Goal: Task Accomplishment & Management: Use online tool/utility

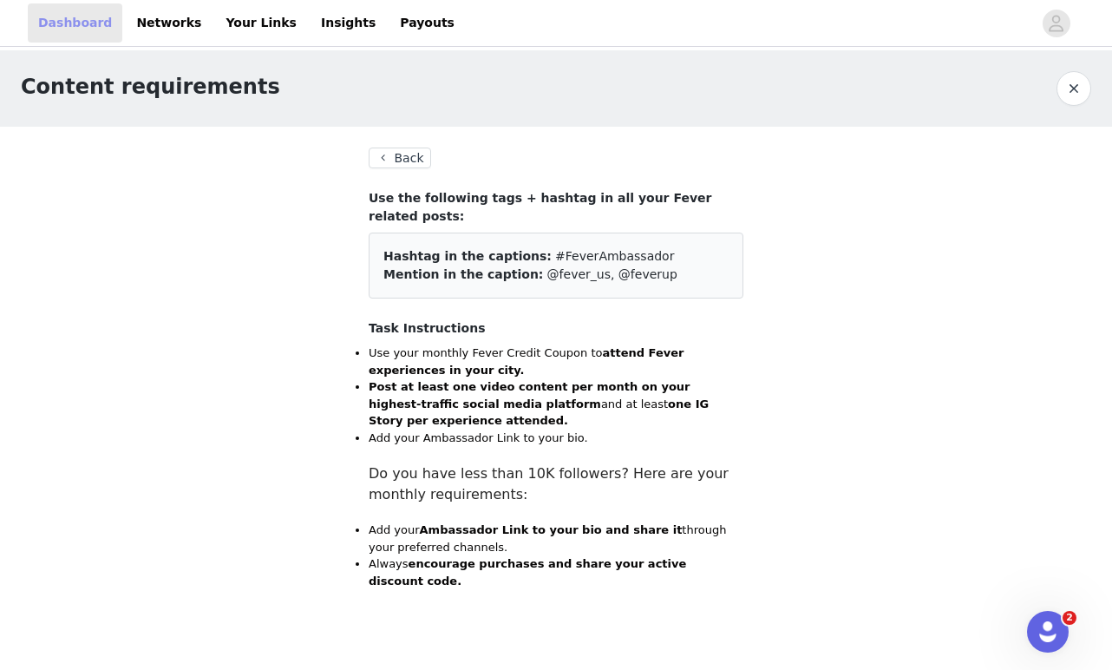
click at [83, 25] on link "Dashboard" at bounding box center [75, 22] width 95 height 39
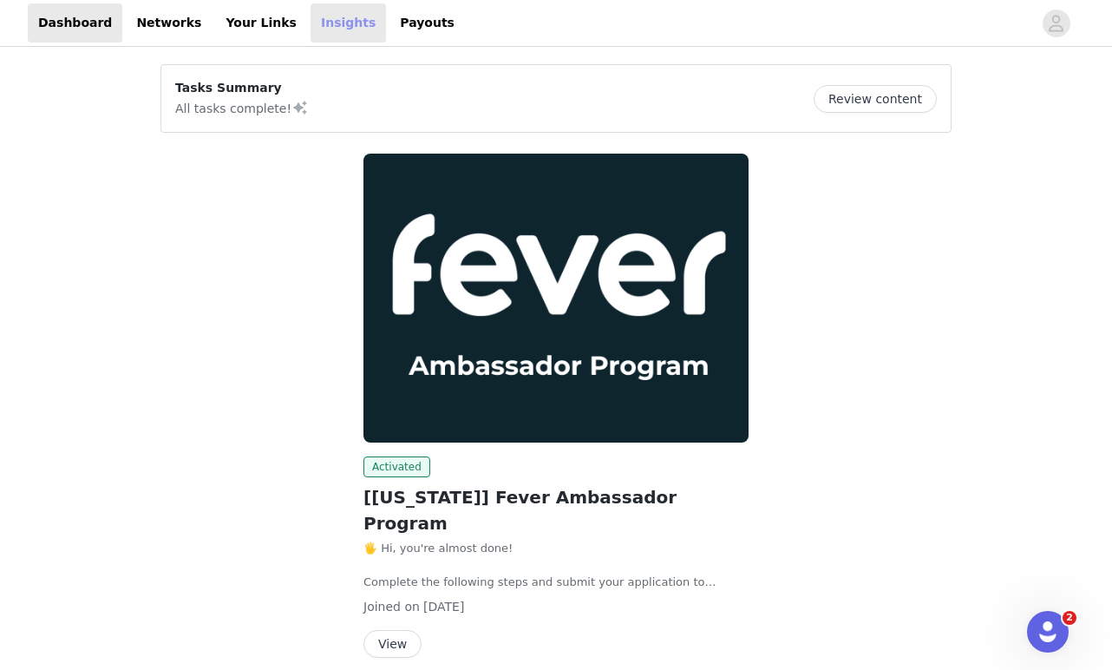
click at [314, 32] on link "Insights" at bounding box center [348, 22] width 75 height 39
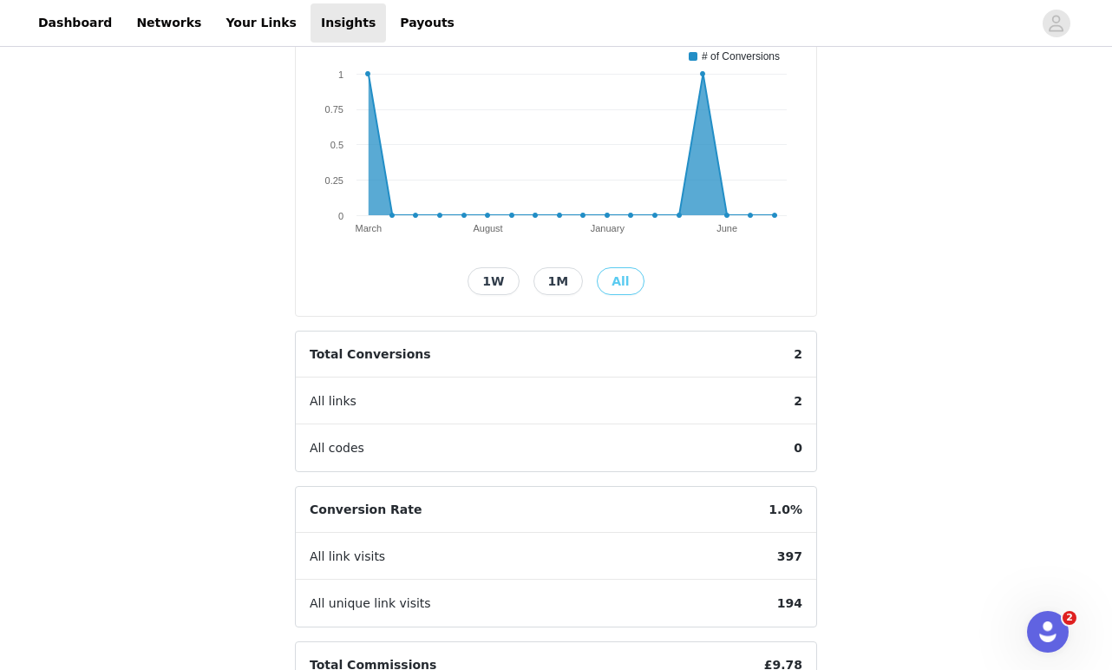
scroll to position [398, 0]
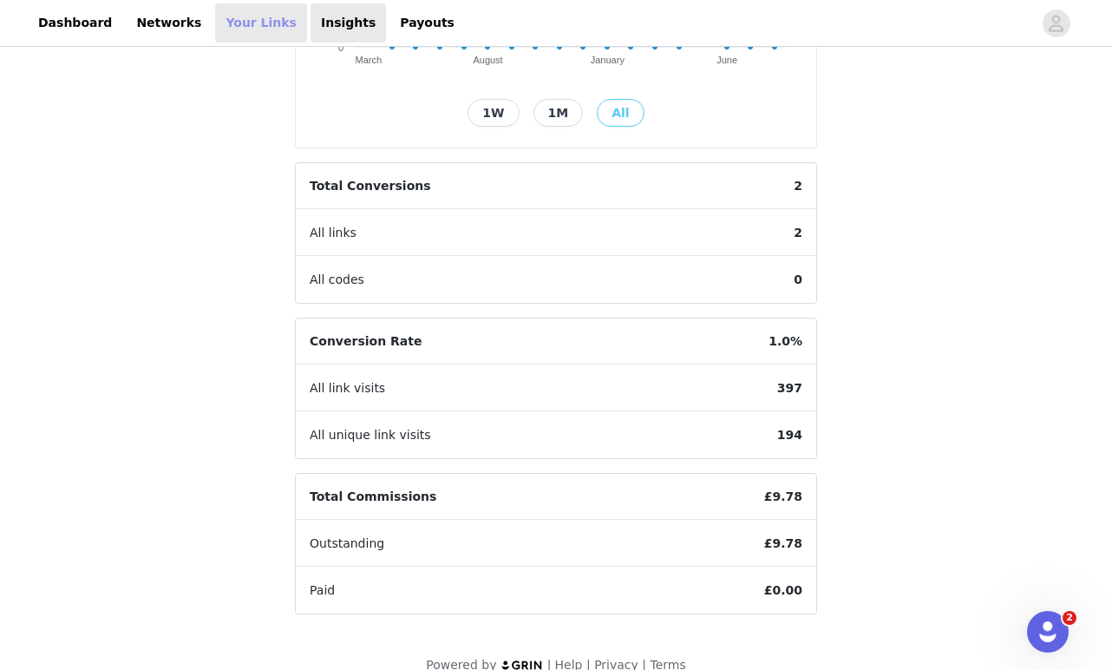
click at [233, 23] on link "Your Links" at bounding box center [261, 22] width 92 height 39
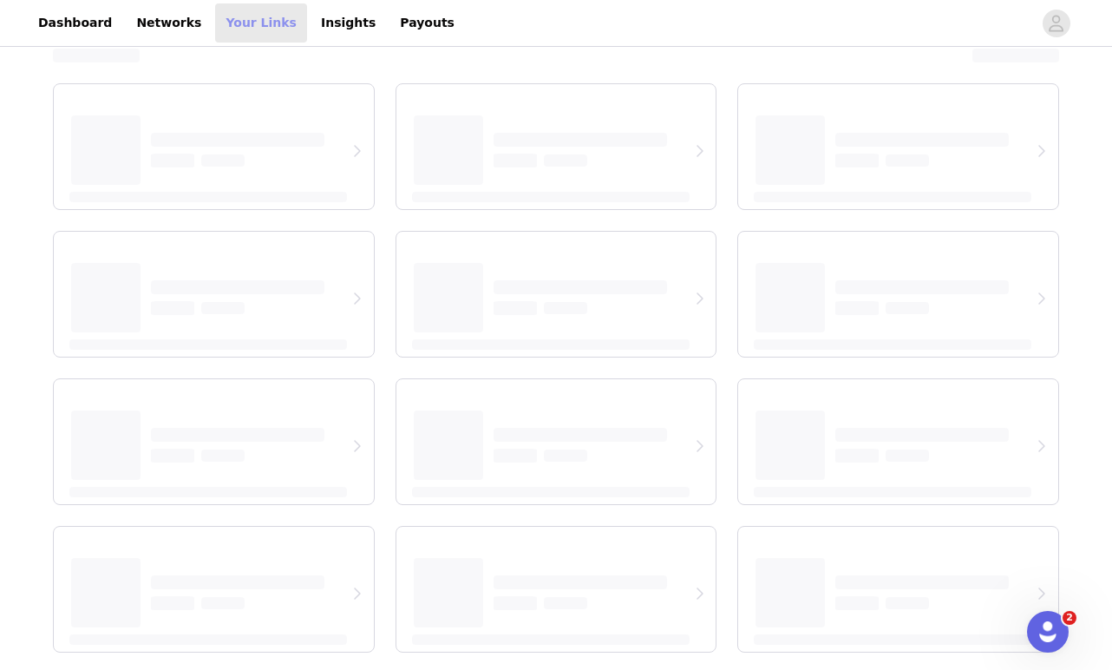
scroll to position [89, 0]
select select "12"
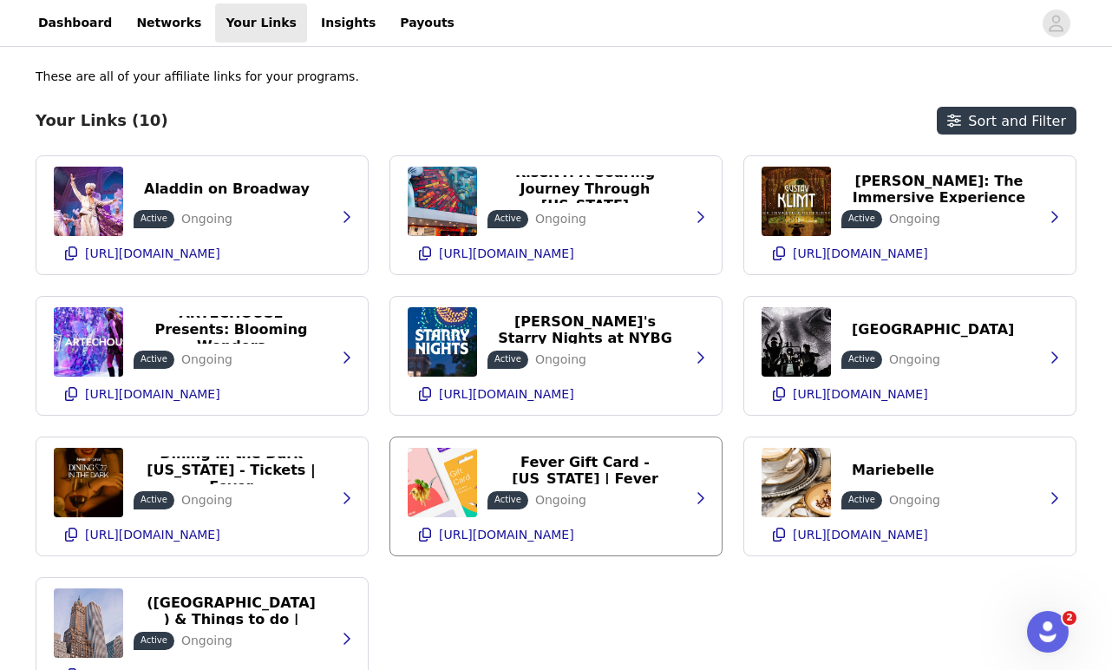
scroll to position [0, 0]
click at [87, 25] on link "Dashboard" at bounding box center [75, 22] width 95 height 39
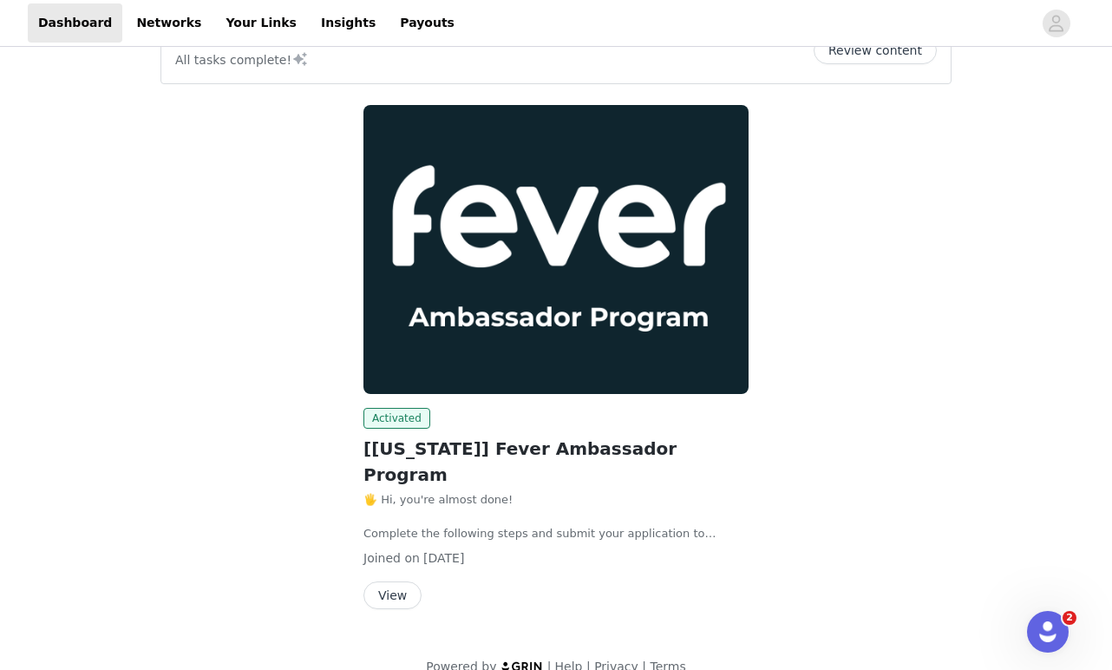
scroll to position [48, 0]
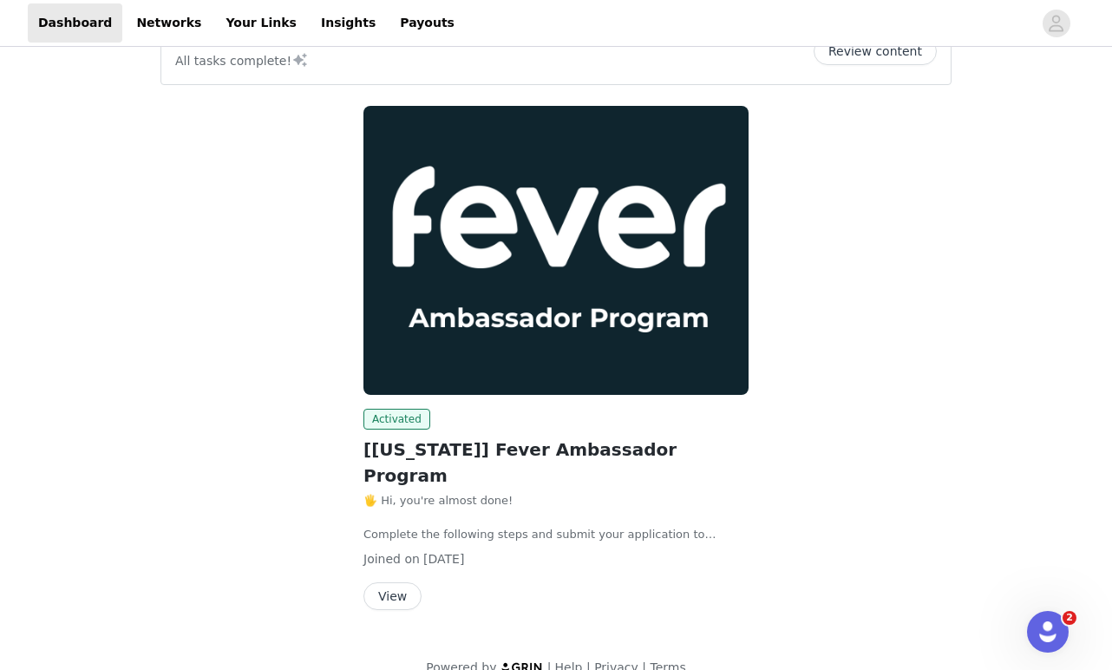
click at [901, 52] on button "Review content" at bounding box center [875, 51] width 123 height 28
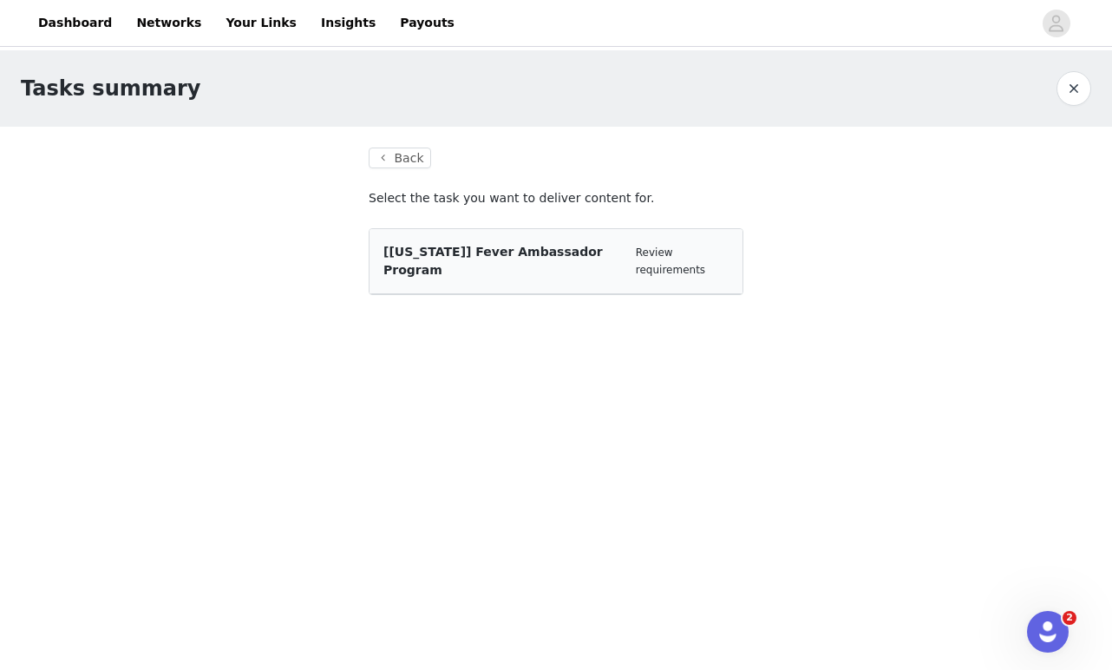
click at [395, 173] on section "Back Select the task you want to deliver content for. [[US_STATE]] Fever Ambass…" at bounding box center [556, 232] width 417 height 210
click at [404, 149] on button "Back" at bounding box center [400, 158] width 62 height 21
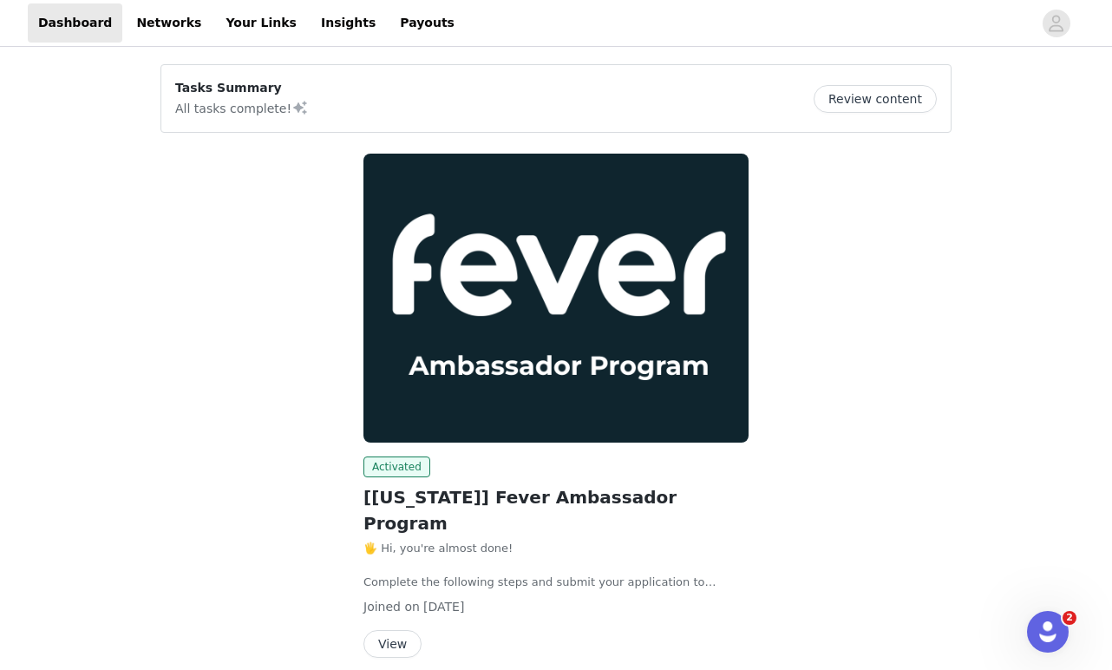
click at [398, 630] on button "View" at bounding box center [393, 644] width 58 height 28
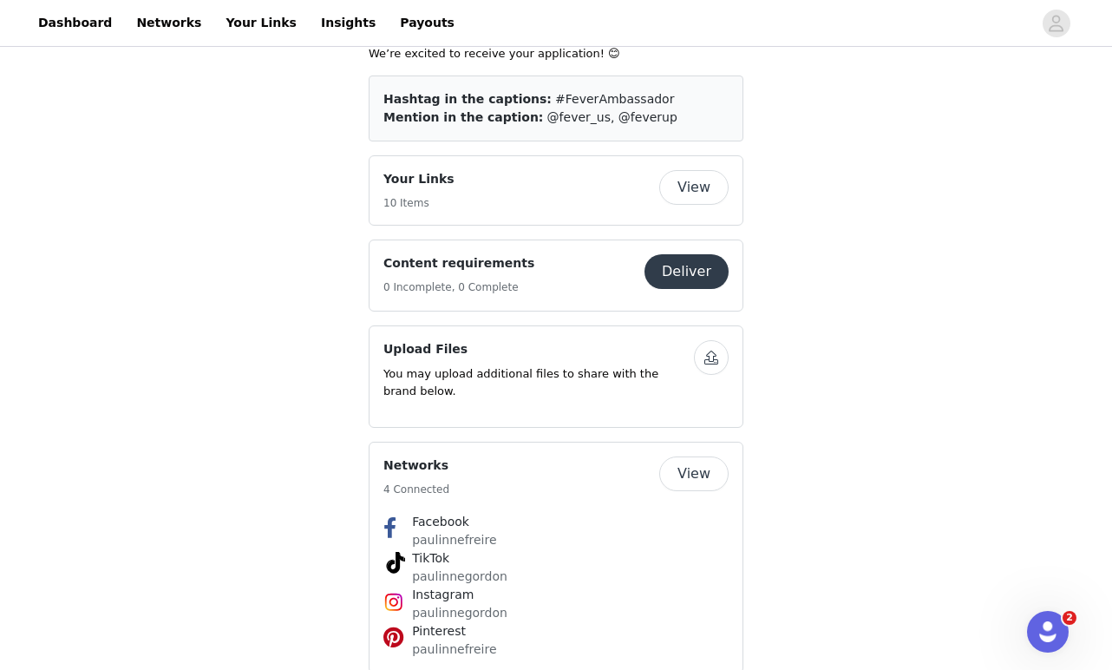
scroll to position [952, 0]
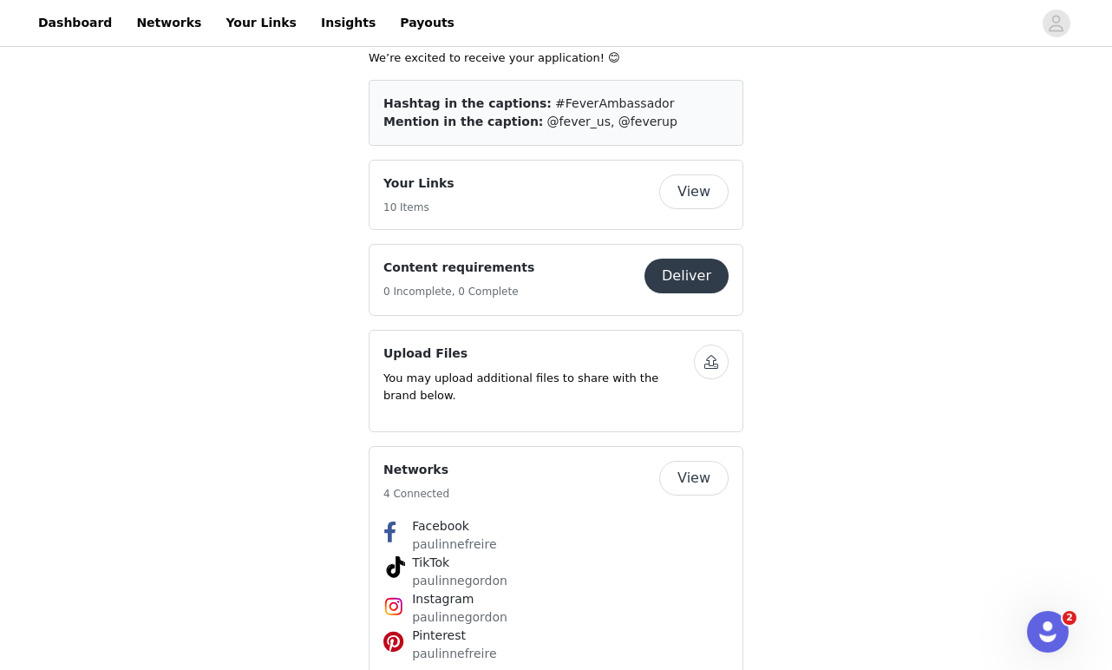
click at [709, 174] on button "View" at bounding box center [694, 191] width 69 height 35
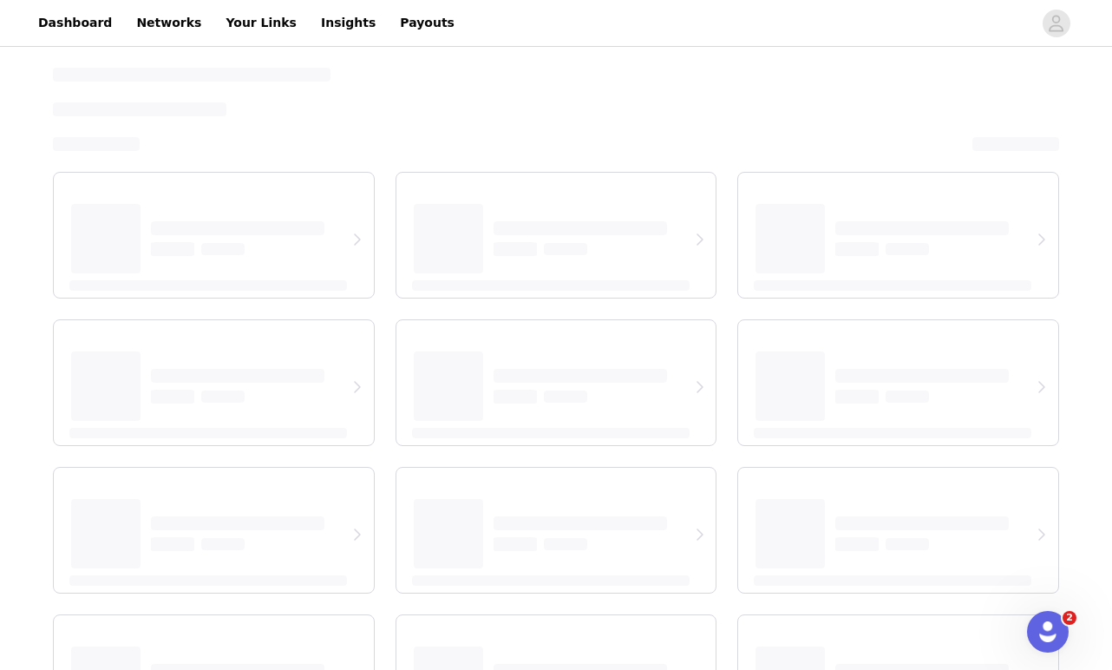
select select "12"
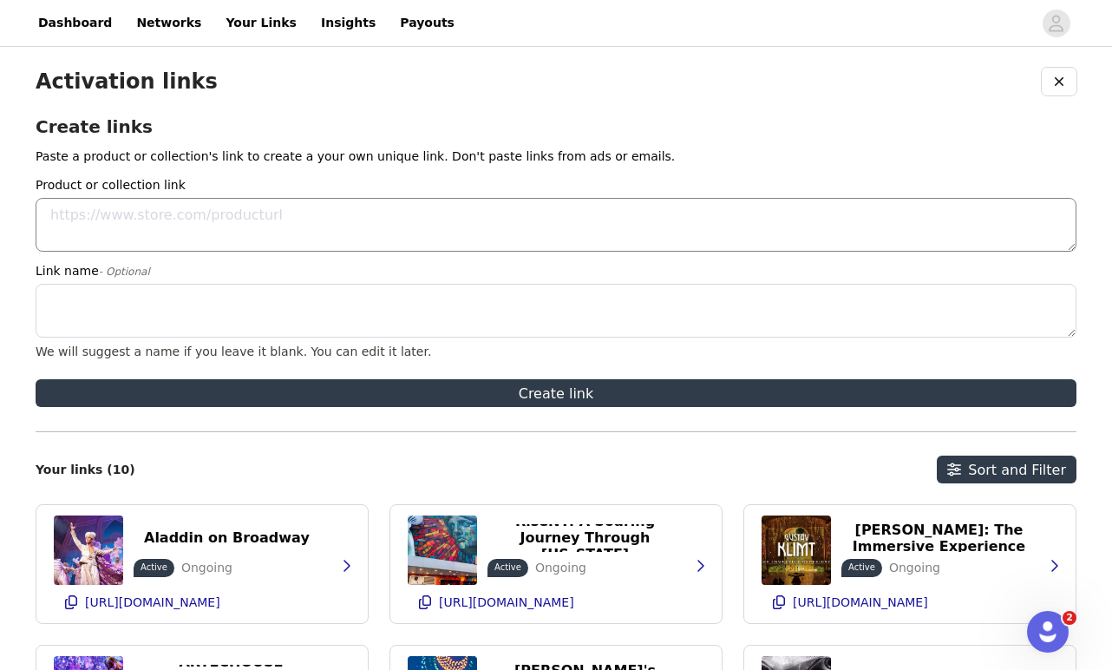
click at [384, 219] on textarea "Product or collection link" at bounding box center [556, 225] width 1041 height 54
paste textarea "[URL][DOMAIN_NAME]"
type textarea "[URL][DOMAIN_NAME]"
click at [220, 316] on textarea "Link name - Optional" at bounding box center [556, 311] width 1041 height 54
paste textarea "Bubble Planet: An Immersive Experience at American Dream"
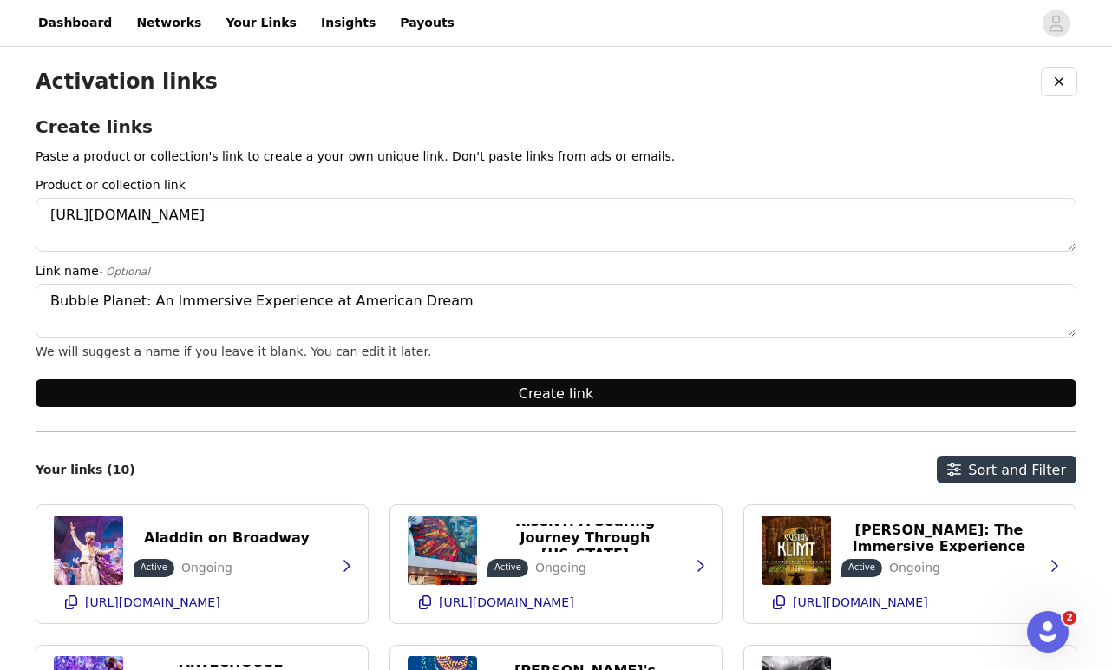
type textarea "Bubble Planet: An Immersive Experience at American Dream"
click at [390, 390] on button "Create link" at bounding box center [556, 393] width 1041 height 28
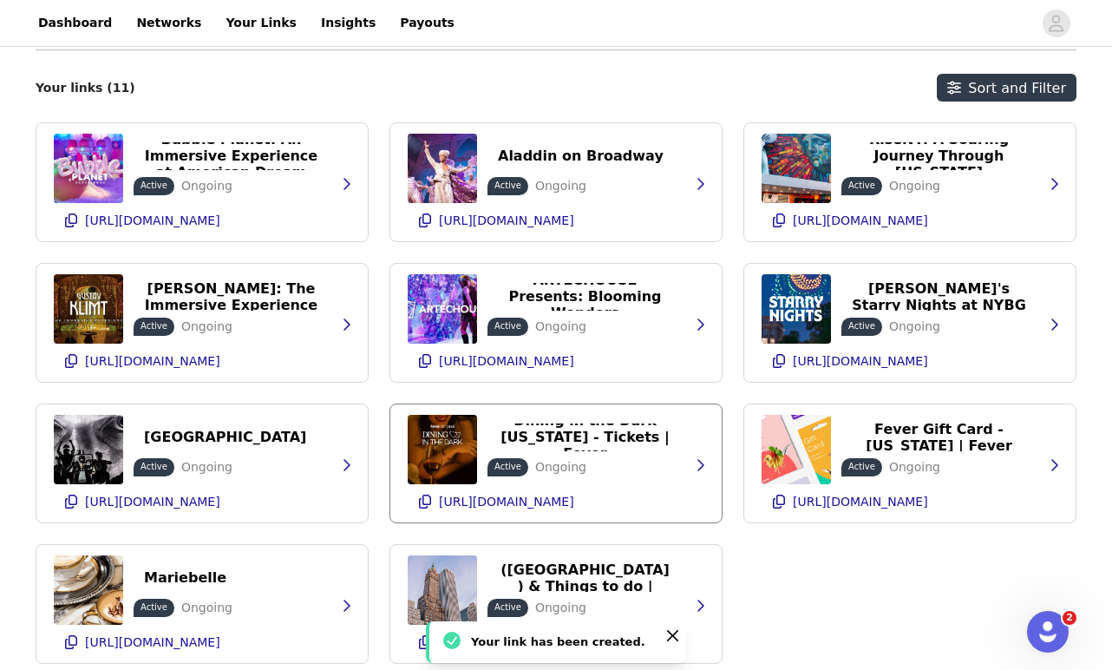
scroll to position [377, 0]
